Goal: Task Accomplishment & Management: Use online tool/utility

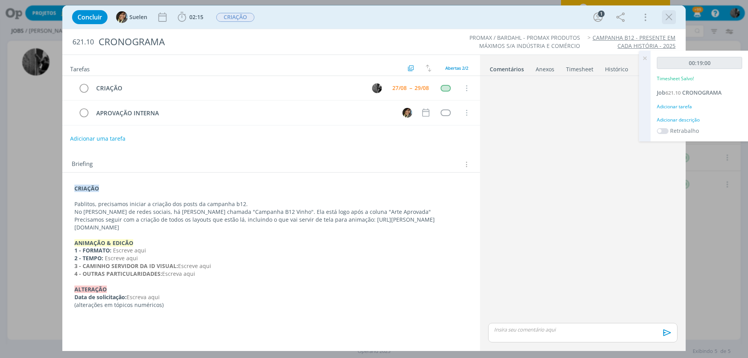
click at [669, 14] on icon "dialog" at bounding box center [669, 17] width 12 height 12
click at [669, 14] on div at bounding box center [374, 179] width 748 height 358
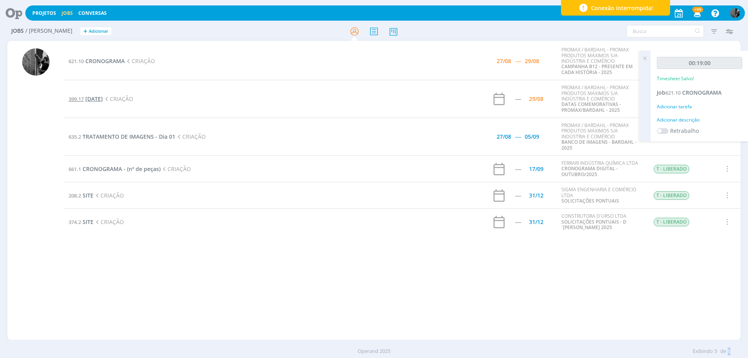
click at [103, 97] on span "[DATE]" at bounding box center [94, 98] width 18 height 7
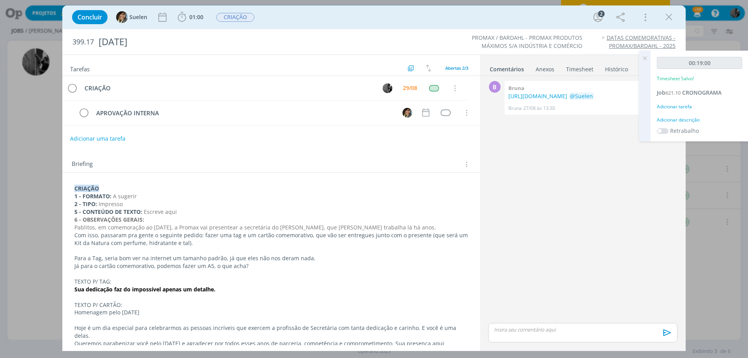
click at [646, 58] on icon at bounding box center [644, 58] width 14 height 15
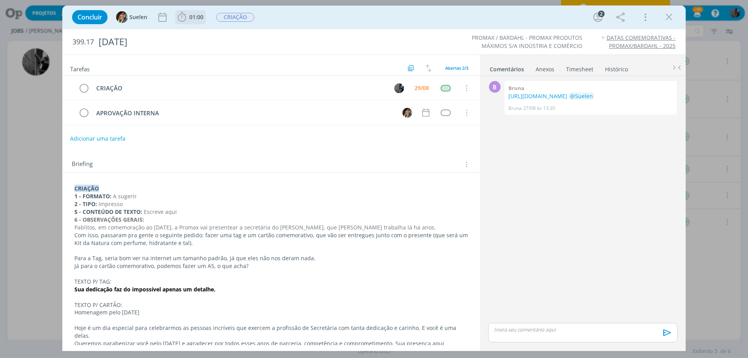
click at [190, 14] on span "01:00" at bounding box center [196, 16] width 14 height 7
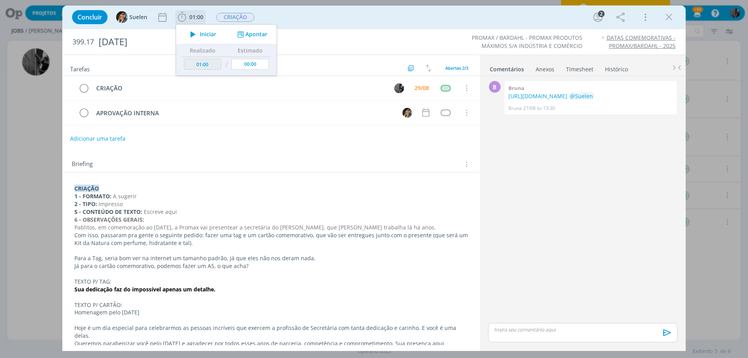
click at [201, 37] on span "Iniciar" at bounding box center [208, 34] width 16 height 5
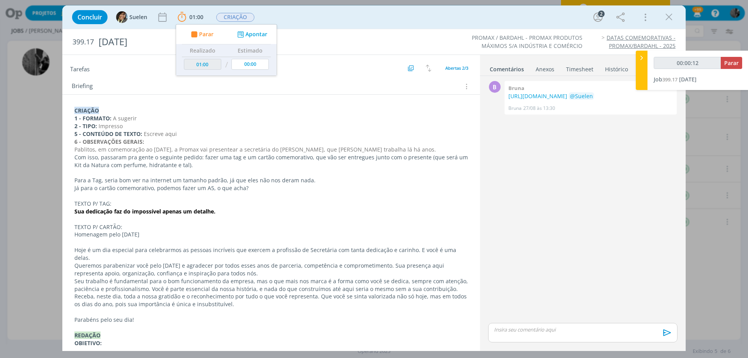
scroll to position [117, 0]
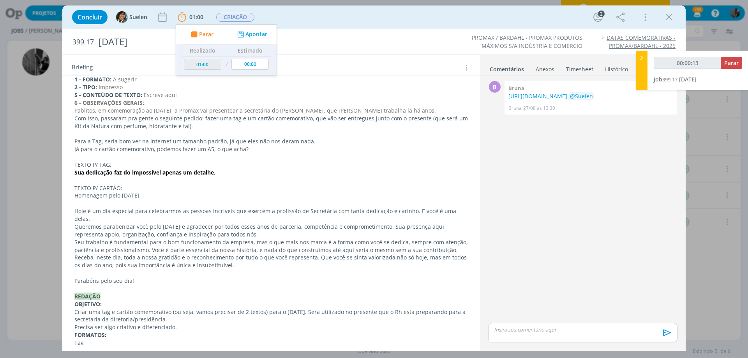
click at [333, 71] on div "Briefing Briefings Predefinidos Versões do Briefing Ver Briefing do Projeto" at bounding box center [272, 68] width 401 height 10
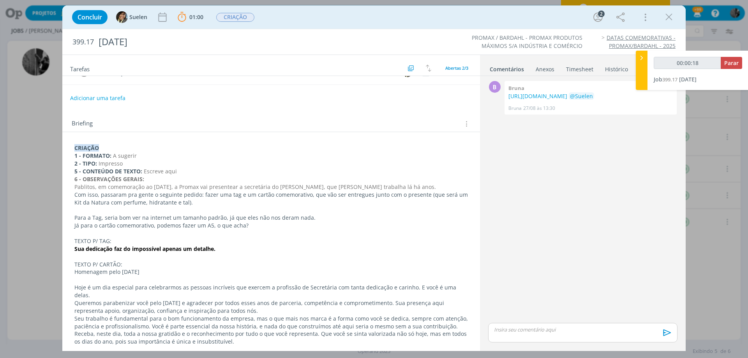
scroll to position [39, 0]
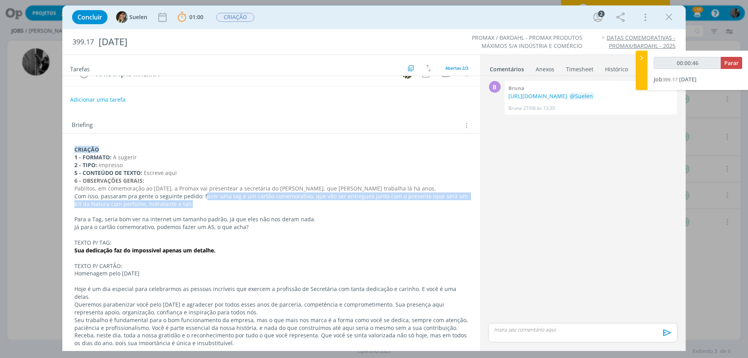
drag, startPoint x: 202, startPoint y: 194, endPoint x: 183, endPoint y: 202, distance: 21.0
click at [183, 202] on p "Com isso, passaram pra gente o seguinte pedido: fazer uma tag e um cartão comem…" at bounding box center [270, 200] width 393 height 16
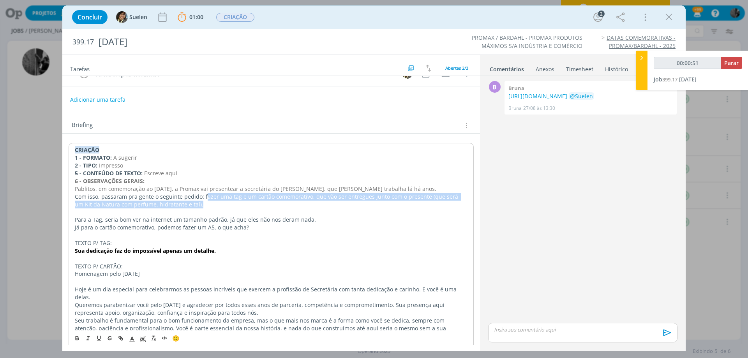
click at [208, 195] on p "Com isso, passaram pra gente o seguinte pedido: fazer uma tag e um cartão comem…" at bounding box center [271, 201] width 392 height 16
drag, startPoint x: 201, startPoint y: 196, endPoint x: 195, endPoint y: 207, distance: 12.0
click at [195, 207] on p "Com isso, passaram pra gente o seguinte pedido: fazer uma tag e um cartão comem…" at bounding box center [271, 201] width 392 height 16
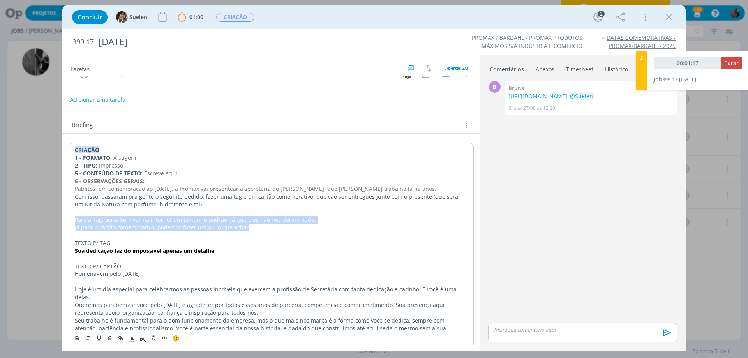
drag, startPoint x: 74, startPoint y: 219, endPoint x: 250, endPoint y: 225, distance: 176.1
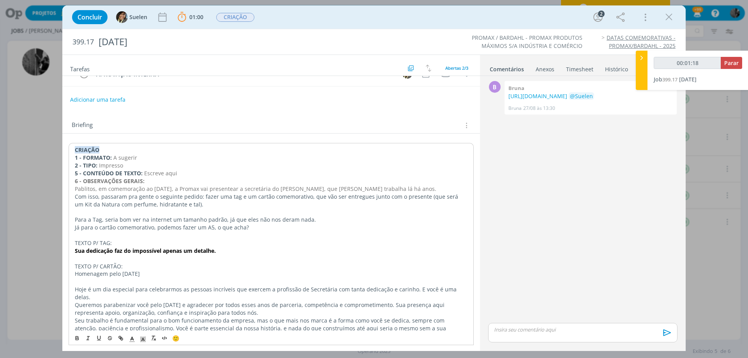
click at [244, 215] on p "dialog" at bounding box center [271, 212] width 392 height 8
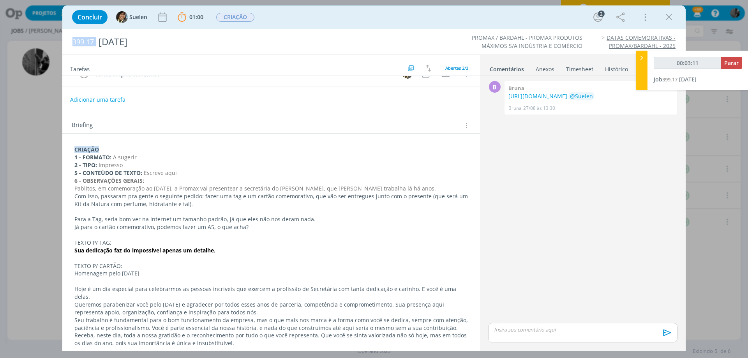
drag, startPoint x: 72, startPoint y: 41, endPoint x: 95, endPoint y: 41, distance: 22.6
click at [95, 41] on h2 "399.17 [DATE]" at bounding box center [246, 41] width 348 height 25
copy span "399.17"
drag, startPoint x: 83, startPoint y: 185, endPoint x: 289, endPoint y: 185, distance: 206.7
click at [289, 185] on span "Pablitos, em comemoração ao [DATE], a Promax vai presentear a secretária do [PE…" at bounding box center [254, 188] width 361 height 7
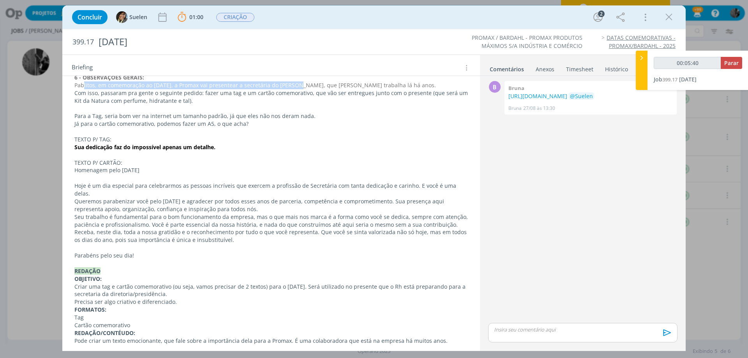
scroll to position [156, 0]
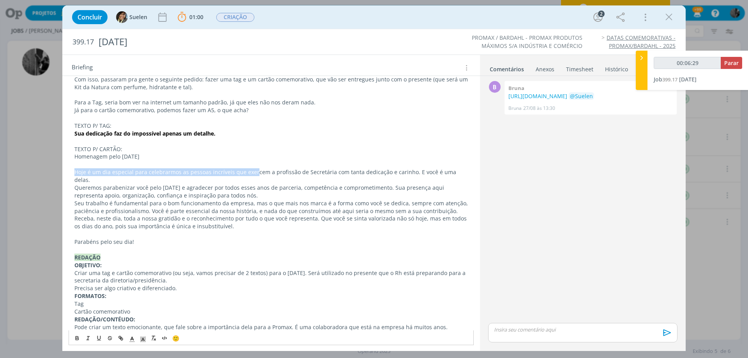
drag, startPoint x: 72, startPoint y: 169, endPoint x: 253, endPoint y: 169, distance: 180.3
click at [253, 169] on div "CRIAÇÃO 1 - FORMATO: A sugerir 2 - TIPO: Impresso 5 - CONTEÚDO DE TEXTO: Escrev…" at bounding box center [271, 261] width 405 height 470
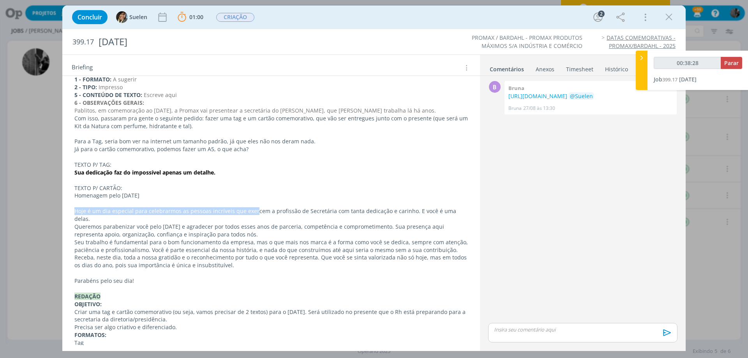
scroll to position [78, 0]
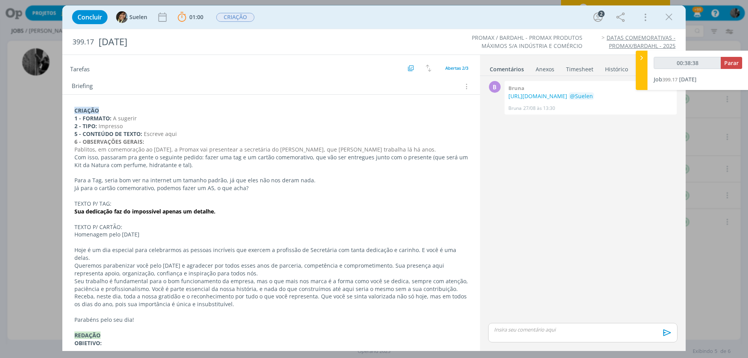
click at [210, 228] on p "TEXTO P/ CARTÃO:" at bounding box center [270, 227] width 393 height 8
type input "01:09:26"
